Goal: Task Accomplishment & Management: Use online tool/utility

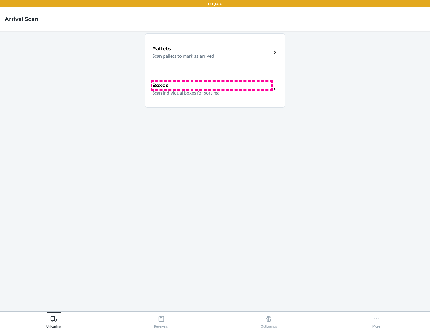
click at [212, 85] on div "Boxes" at bounding box center [211, 85] width 119 height 7
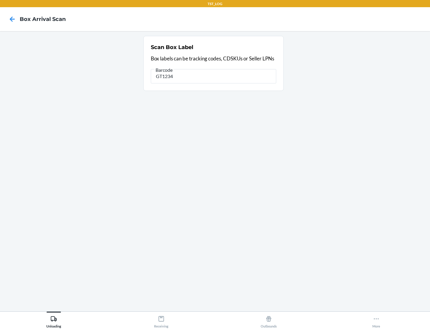
type input "GT1234"
